Goal: Task Accomplishment & Management: Use online tool/utility

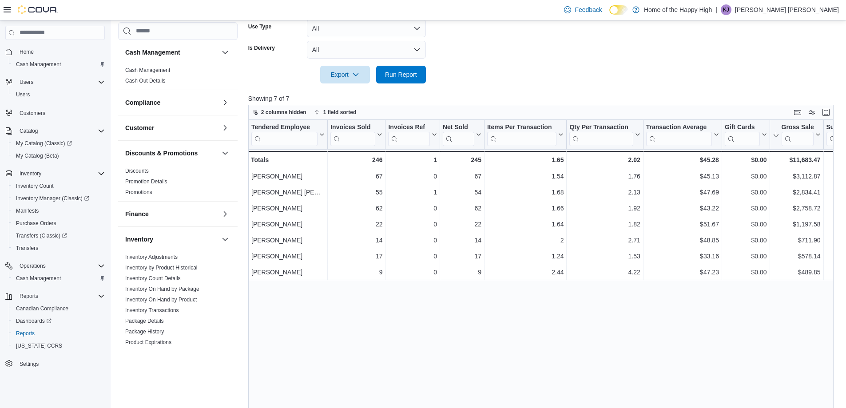
scroll to position [311, 0]
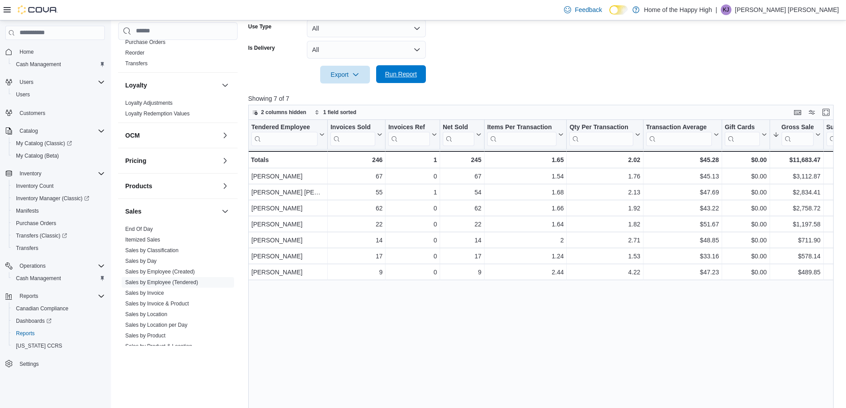
click at [407, 81] on span "Run Report" at bounding box center [400, 74] width 39 height 18
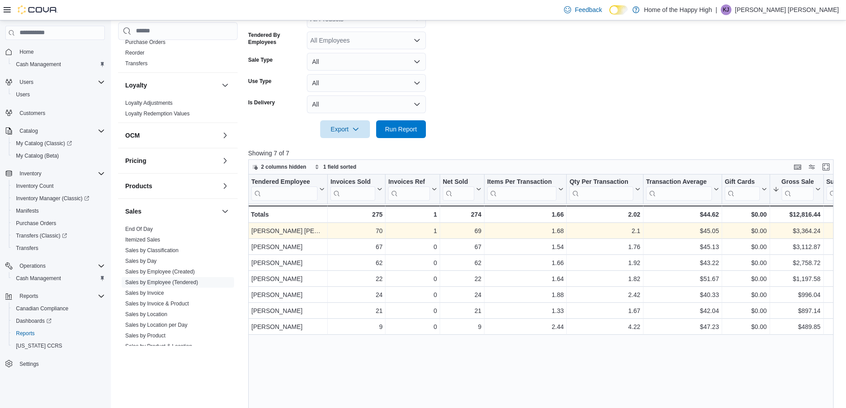
scroll to position [133, 0]
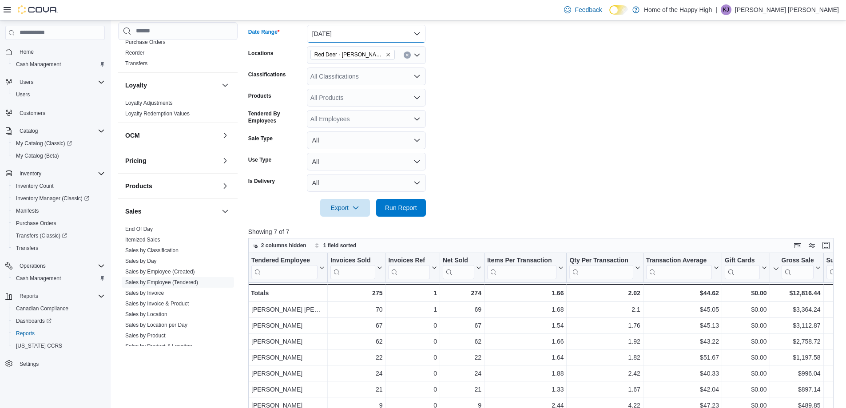
click at [341, 38] on button "[DATE]" at bounding box center [366, 34] width 119 height 18
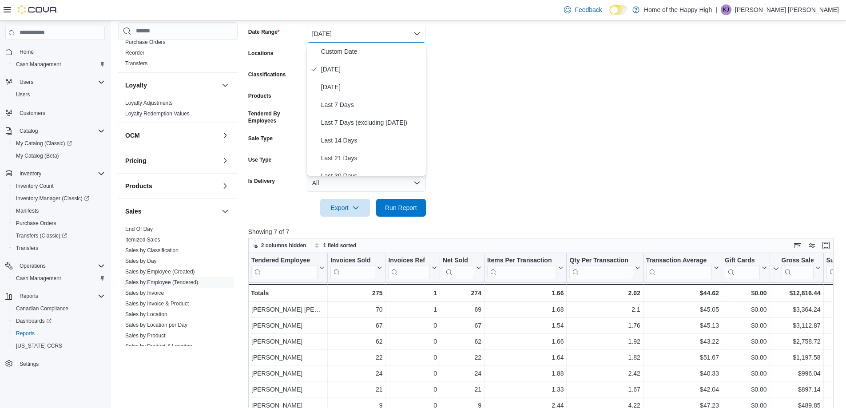
click at [484, 63] on form "Date Range [DATE] Locations [GEOGRAPHIC_DATA] - [PERSON_NAME] Place - Fire & Fl…" at bounding box center [543, 115] width 591 height 202
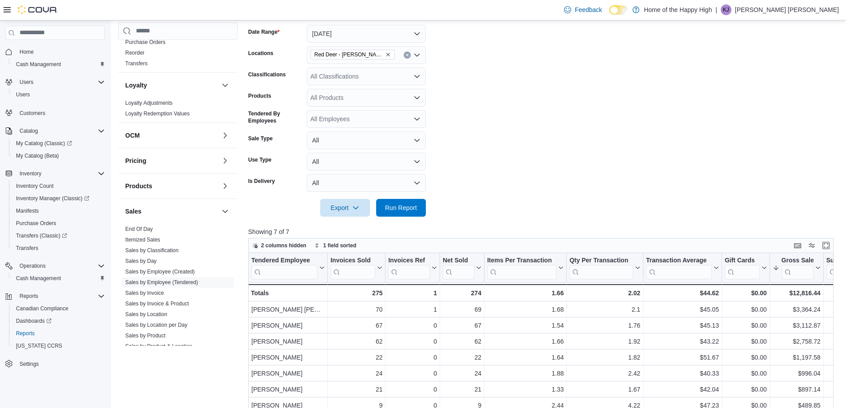
click at [409, 53] on button "Clear input" at bounding box center [407, 55] width 7 height 7
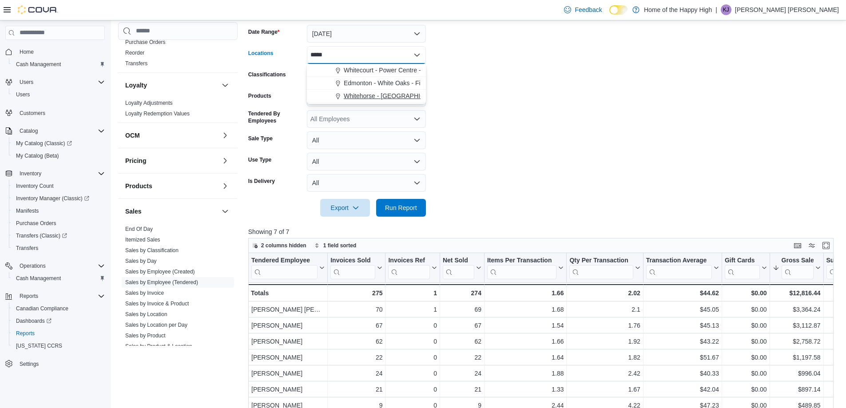
type input "*****"
click at [404, 95] on span "Whitehorse - [GEOGRAPHIC_DATA] - Fire & Flower" at bounding box center [416, 95] width 144 height 9
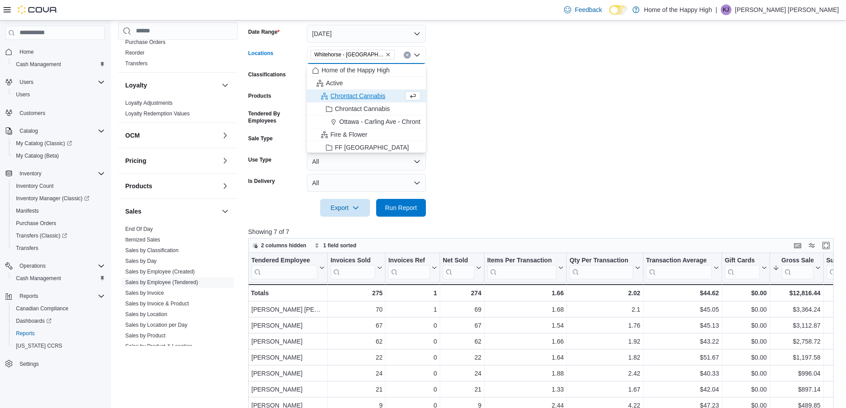
click at [460, 84] on form "Date Range [DATE] Locations [GEOGRAPHIC_DATA] - [GEOGRAPHIC_DATA] - Fire & Flow…" at bounding box center [543, 115] width 591 height 202
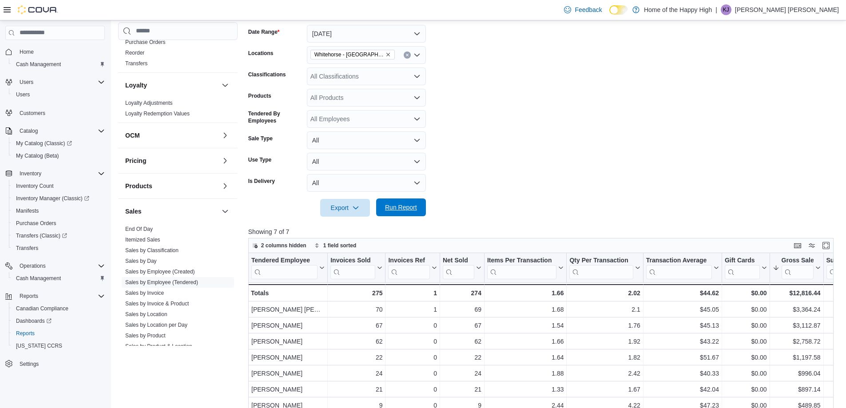
click at [406, 210] on span "Run Report" at bounding box center [401, 207] width 32 height 9
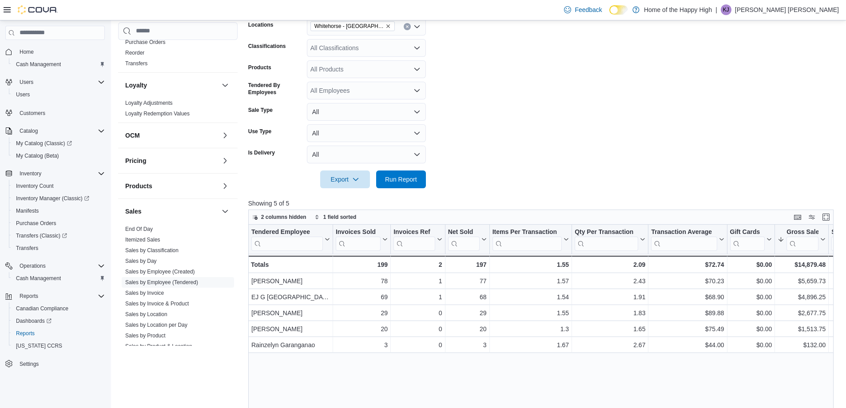
scroll to position [75, 0]
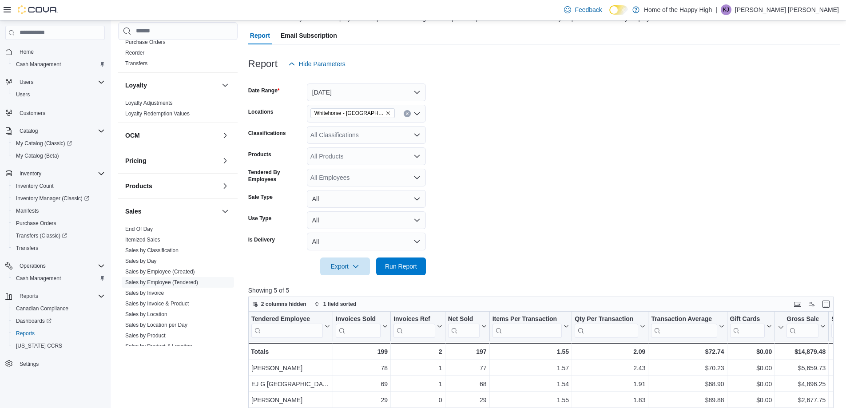
click at [409, 113] on button "Clear input" at bounding box center [407, 113] width 7 height 7
type input "*****"
click at [366, 133] on button "Red Deer - [PERSON_NAME] Place - Fire & Flower" at bounding box center [366, 129] width 119 height 13
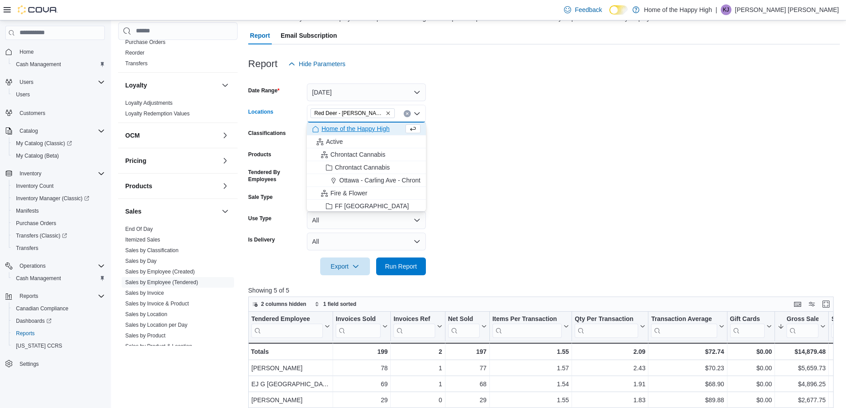
click at [544, 119] on form "Date Range [DATE] Locations [GEOGRAPHIC_DATA] - [PERSON_NAME][GEOGRAPHIC_DATA] …" at bounding box center [543, 174] width 591 height 202
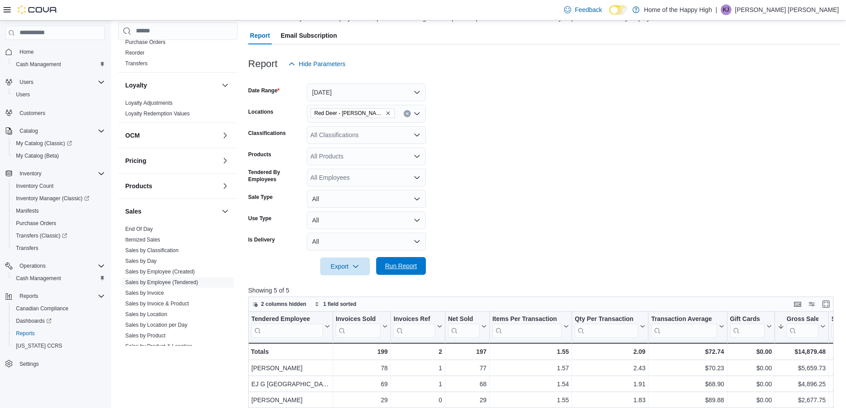
click at [392, 273] on span "Run Report" at bounding box center [400, 266] width 39 height 18
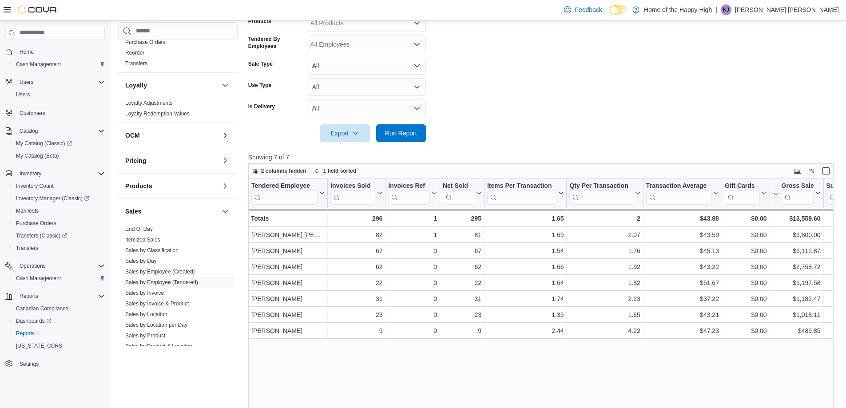
scroll to position [119, 0]
